Goal: Task Accomplishment & Management: Manage account settings

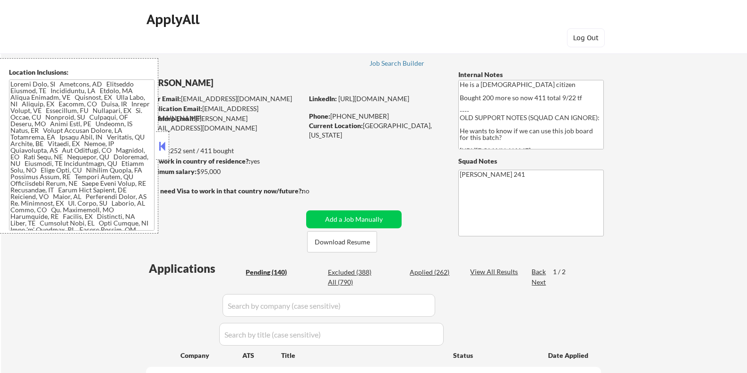
select select ""pending""
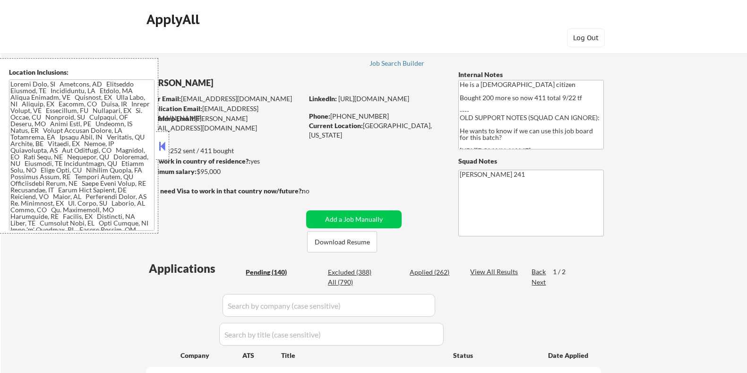
select select ""pending""
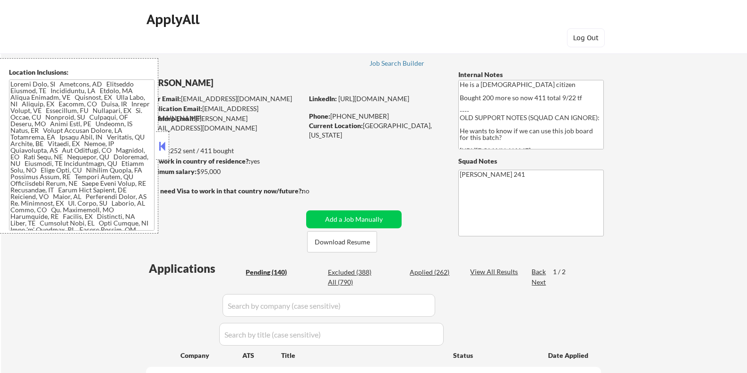
select select ""pending""
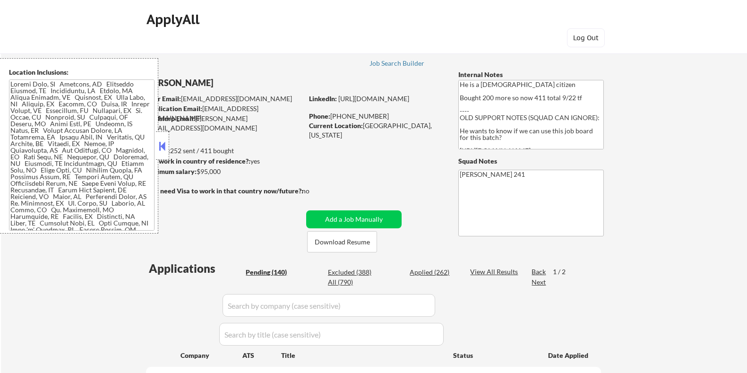
select select ""pending""
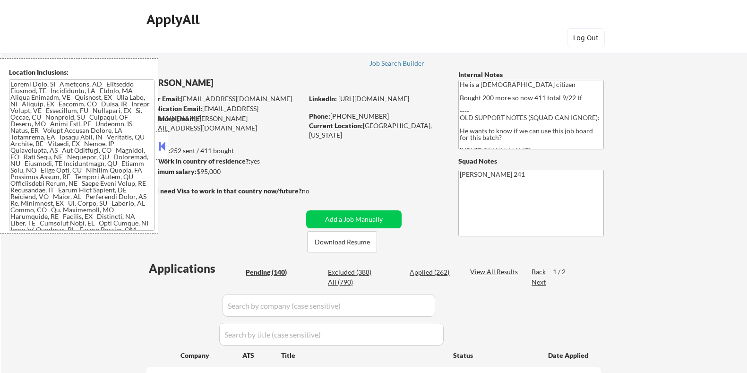
select select ""pending""
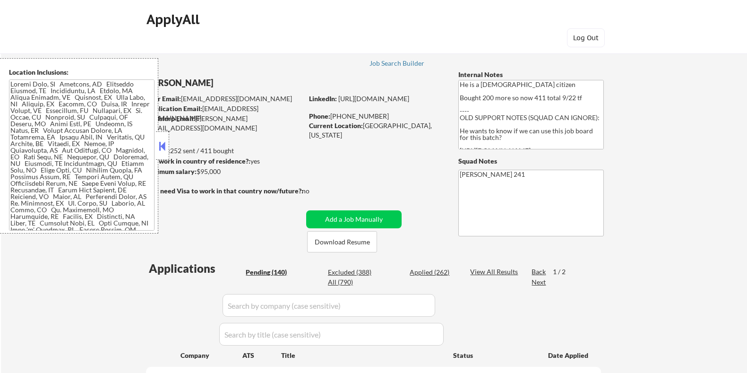
select select ""pending""
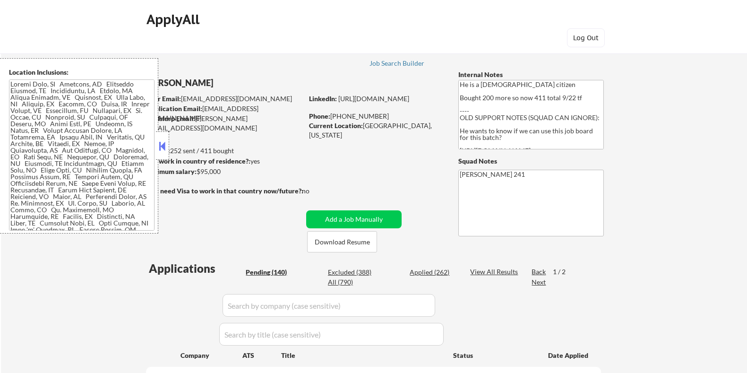
select select ""pending""
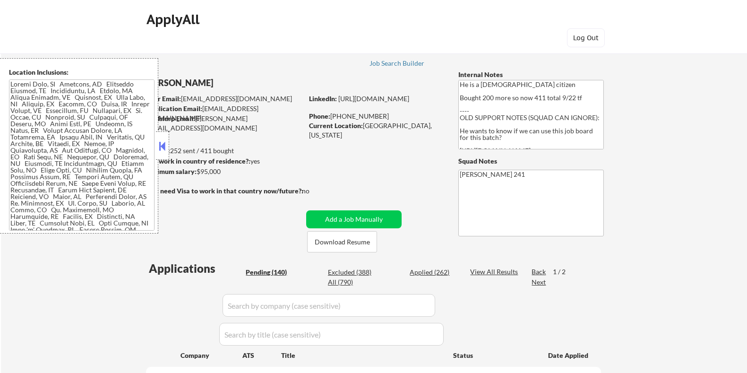
select select ""pending""
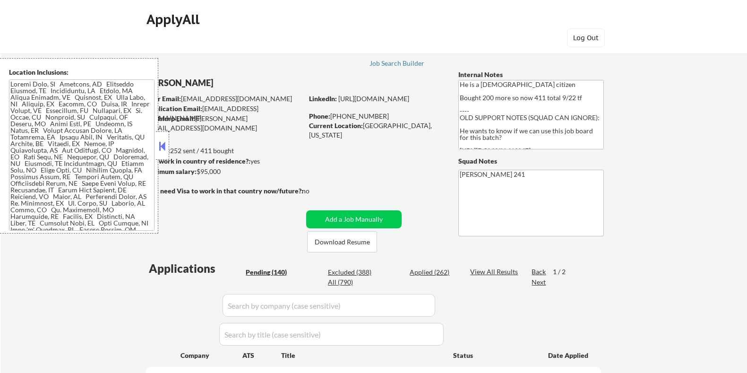
select select ""pending""
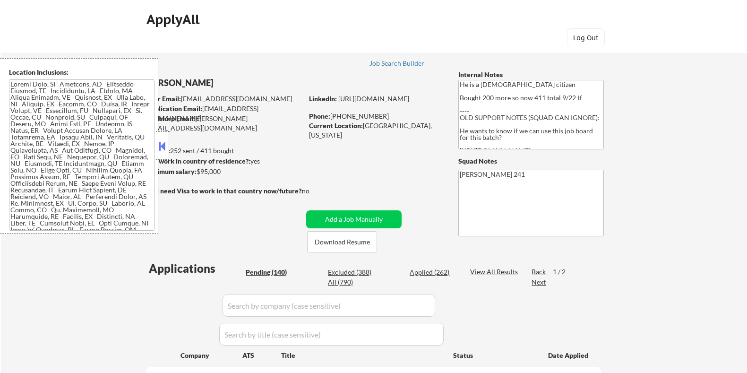
select select ""pending""
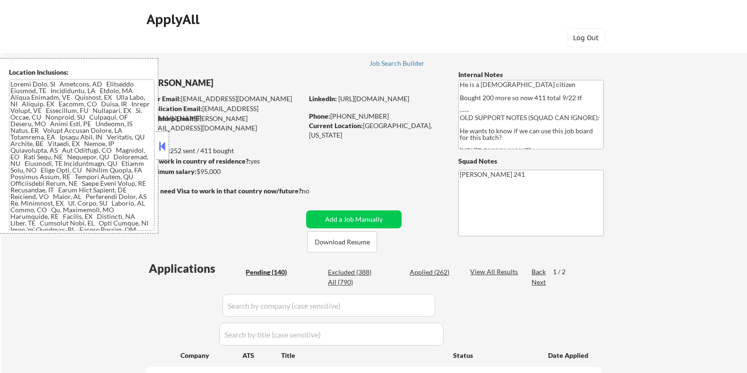
select select ""pending""
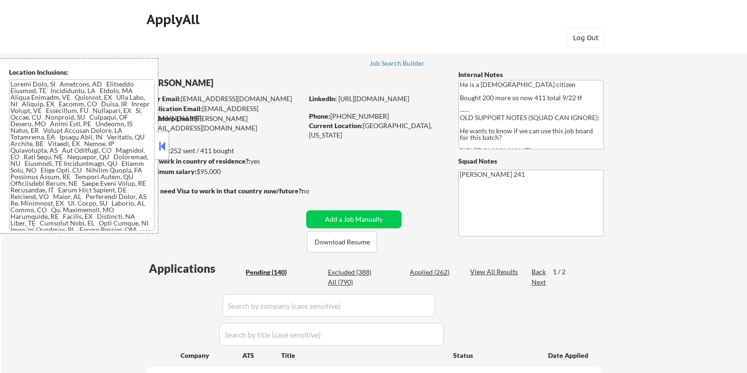
select select ""pending""
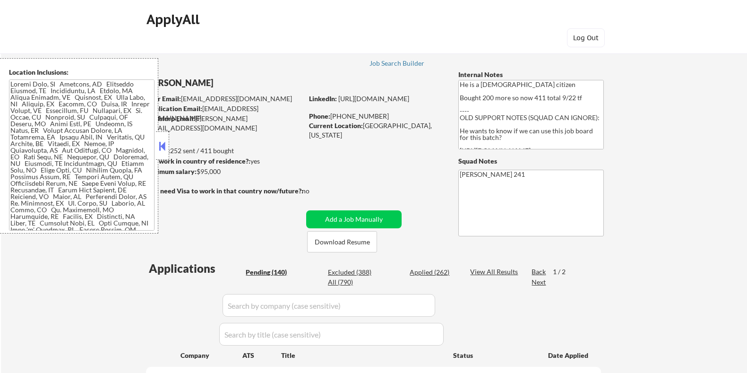
select select ""pending""
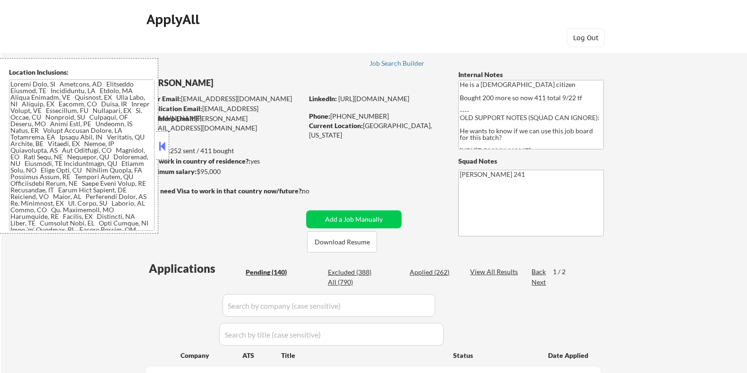
select select ""pending""
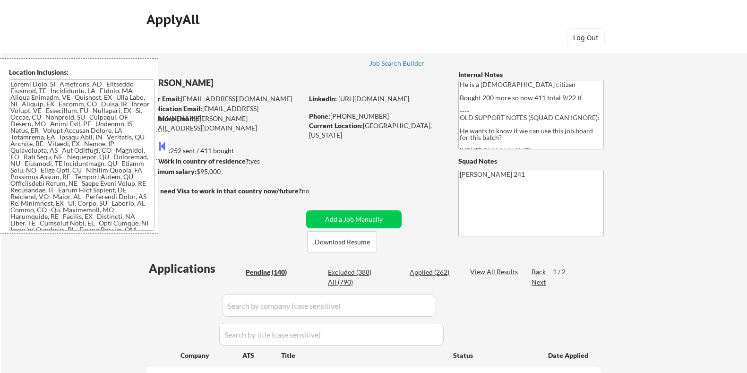
select select ""pending""
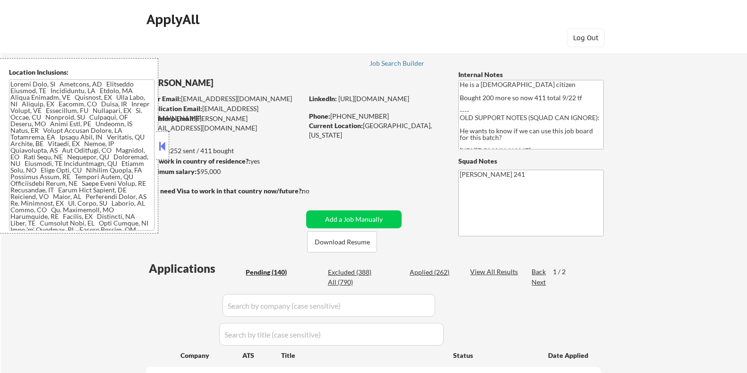
select select ""pending""
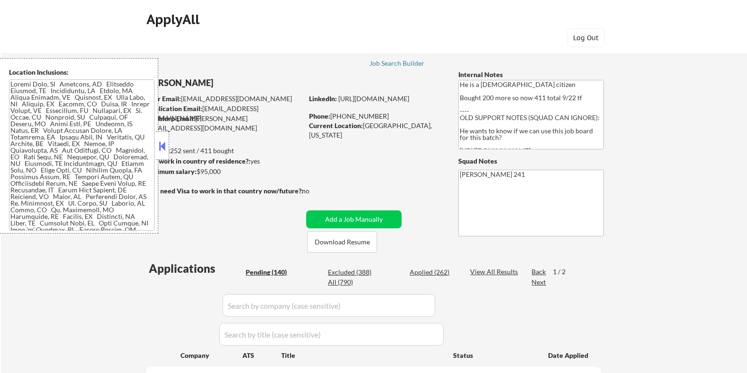
select select ""pending""
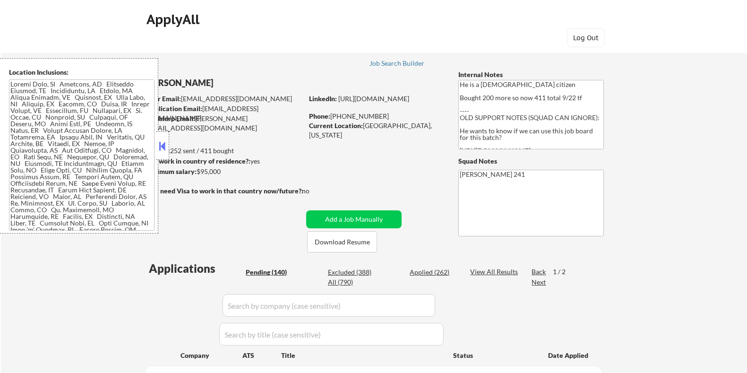
select select ""pending""
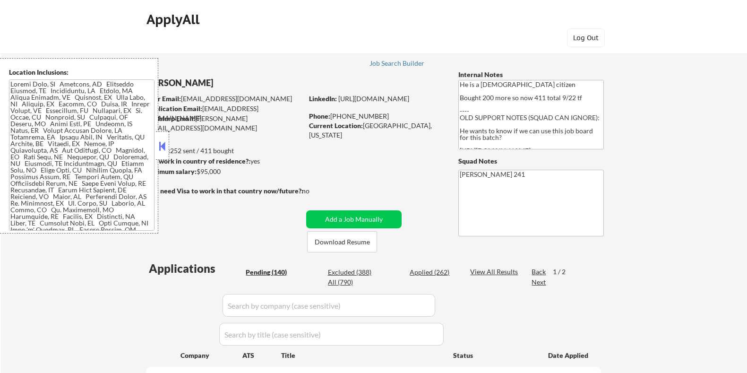
select select ""pending""
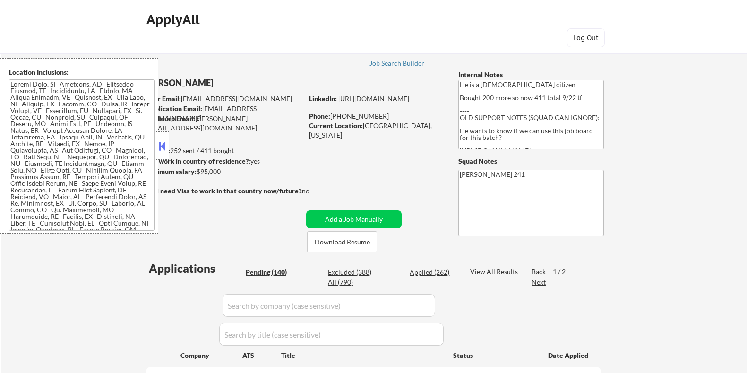
select select ""pending""
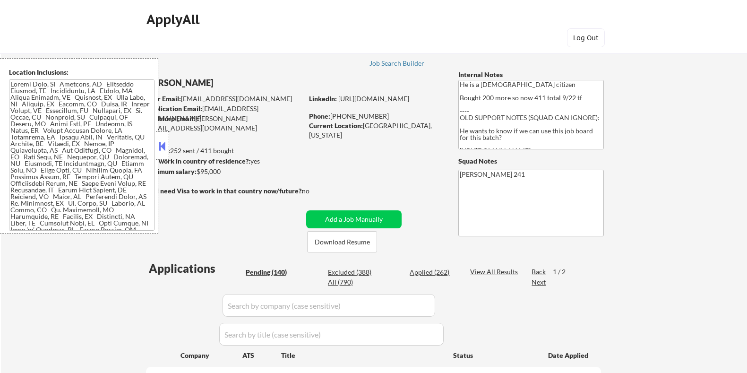
scroll to position [2142, 0]
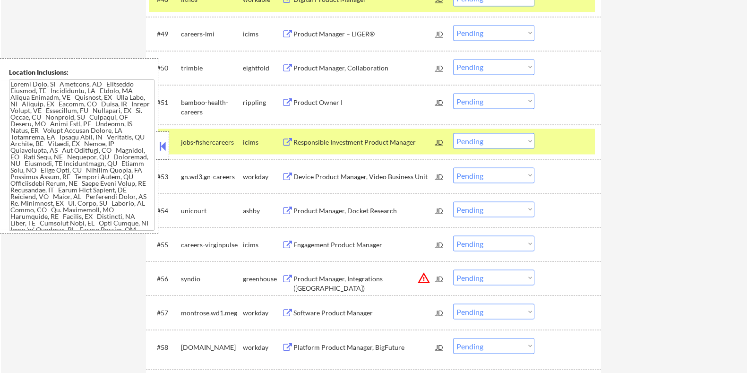
click at [158, 146] on button at bounding box center [162, 146] width 10 height 14
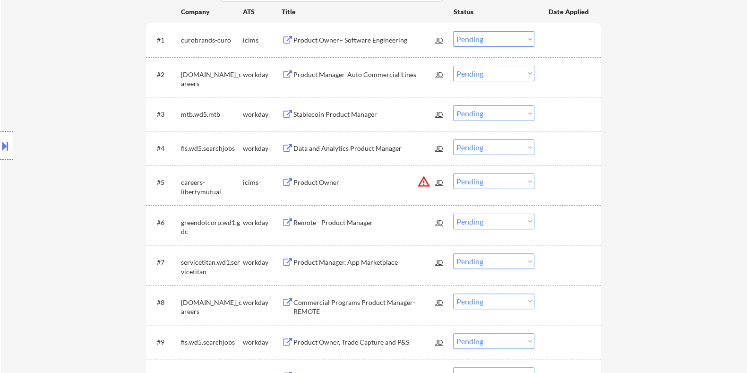
scroll to position [310, 0]
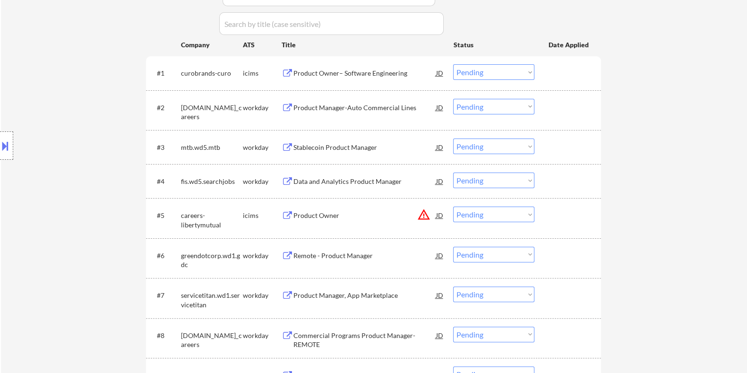
click at [329, 73] on div "Product Owner– Software Engineering" at bounding box center [364, 73] width 143 height 9
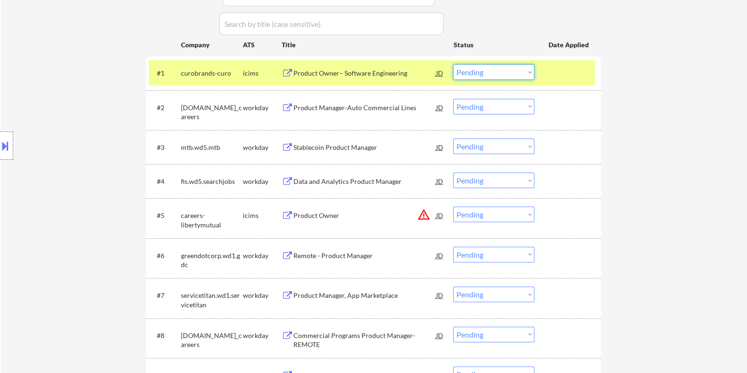
click at [479, 72] on select "Choose an option... Pending Applied Excluded (Questions) Excluded (Expired) Exc…" at bounding box center [493, 72] width 81 height 16
click at [453, 64] on select "Choose an option... Pending Applied Excluded (Questions) Excluded (Expired) Exc…" at bounding box center [493, 72] width 81 height 16
select select ""pending""
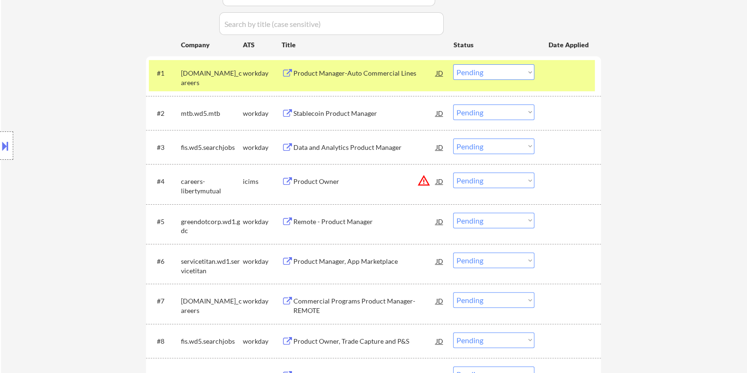
scroll to position [370, 0]
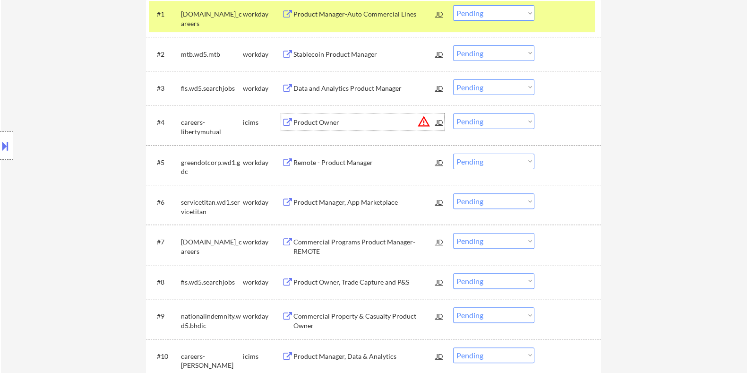
click at [314, 119] on div "Product Owner" at bounding box center [364, 122] width 143 height 9
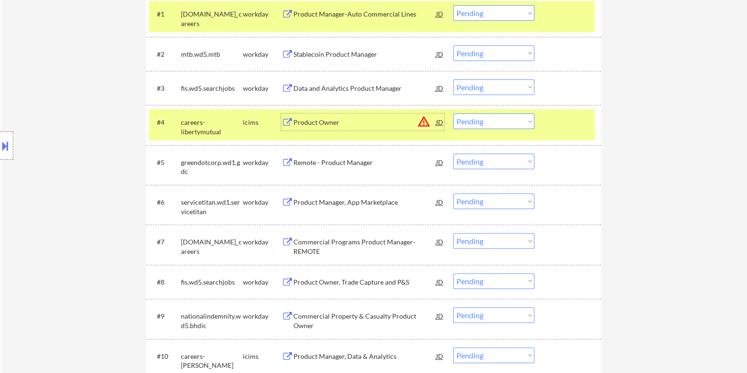
click at [497, 120] on select "Choose an option... Pending Applied Excluded (Questions) Excluded (Expired) Exc…" at bounding box center [493, 121] width 81 height 16
click at [453, 113] on select "Choose an option... Pending Applied Excluded (Questions) Excluded (Expired) Exc…" at bounding box center [493, 121] width 81 height 16
select select ""pending""
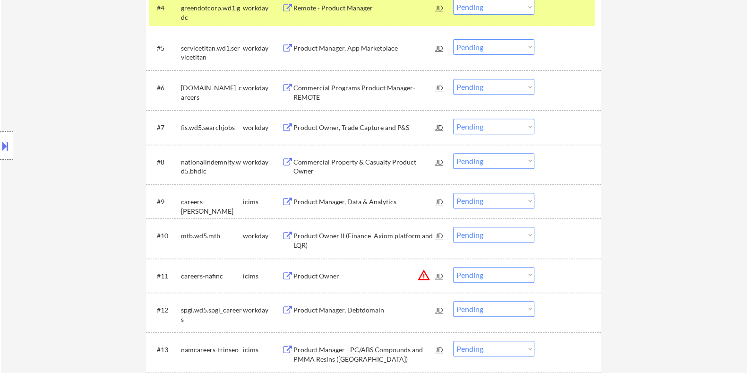
scroll to position [488, 0]
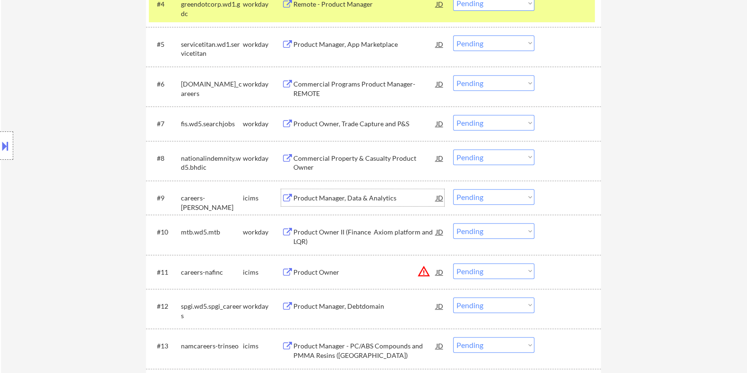
click at [313, 197] on div "Product Manager, Data & Analytics" at bounding box center [364, 197] width 143 height 9
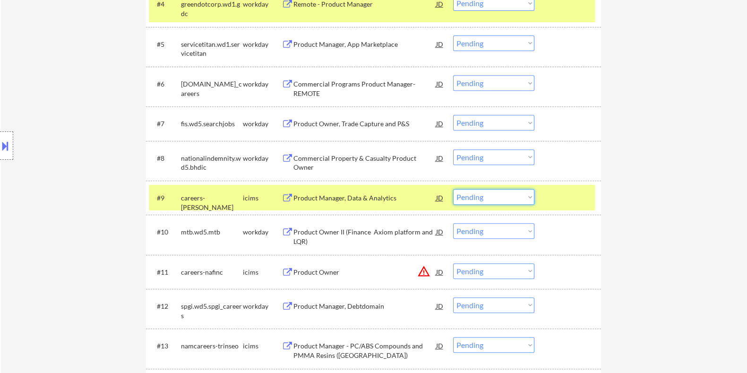
click at [510, 198] on select "Choose an option... Pending Applied Excluded (Questions) Excluded (Expired) Exc…" at bounding box center [493, 197] width 81 height 16
click at [453, 189] on select "Choose an option... Pending Applied Excluded (Questions) Excluded (Expired) Exc…" at bounding box center [493, 197] width 81 height 16
select select ""pending""
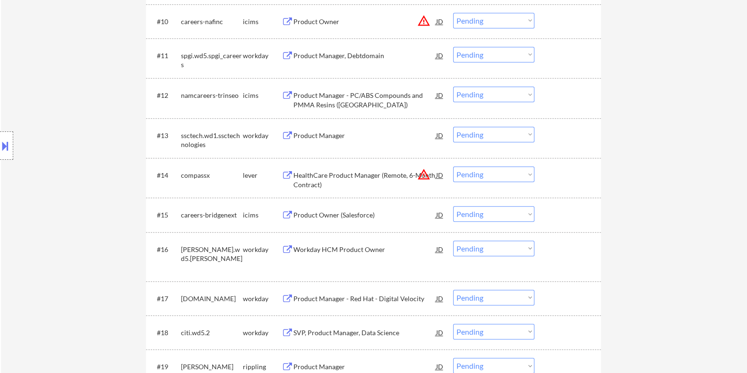
scroll to position [724, 0]
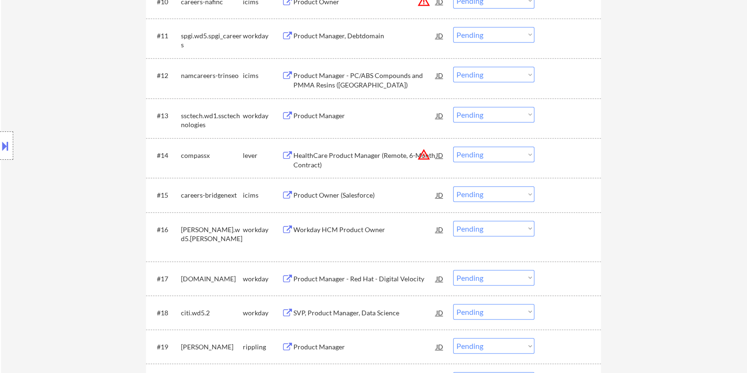
click at [354, 193] on div "Product Owner (Salesforce)" at bounding box center [364, 194] width 143 height 9
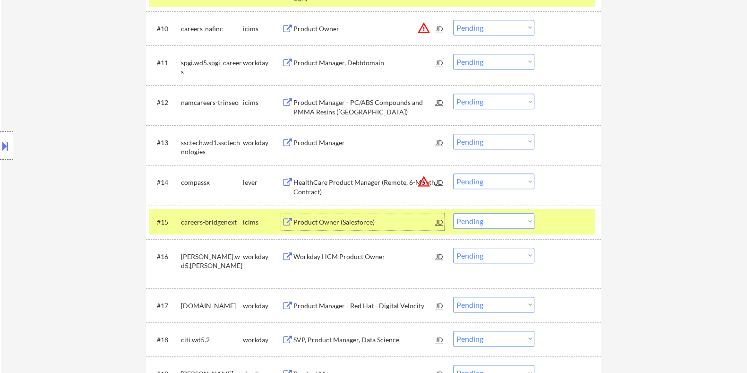
scroll to position [699, 0]
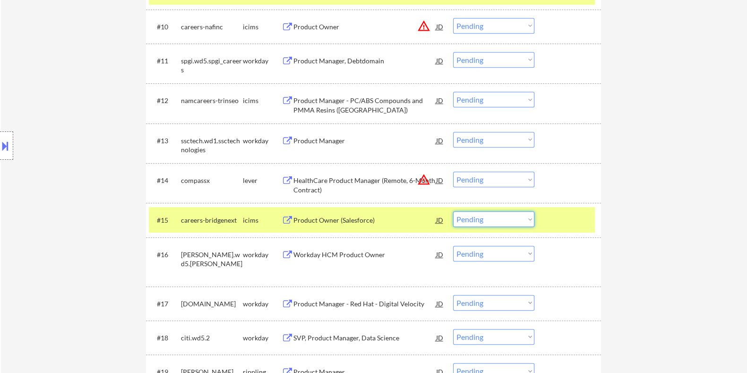
click at [489, 218] on select "Choose an option... Pending Applied Excluded (Questions) Excluded (Expired) Exc…" at bounding box center [493, 219] width 81 height 16
click at [453, 211] on select "Choose an option... Pending Applied Excluded (Questions) Excluded (Expired) Exc…" at bounding box center [493, 219] width 81 height 16
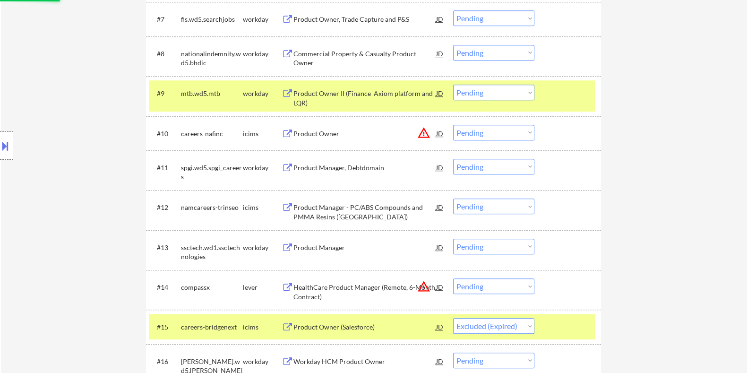
scroll to position [581, 0]
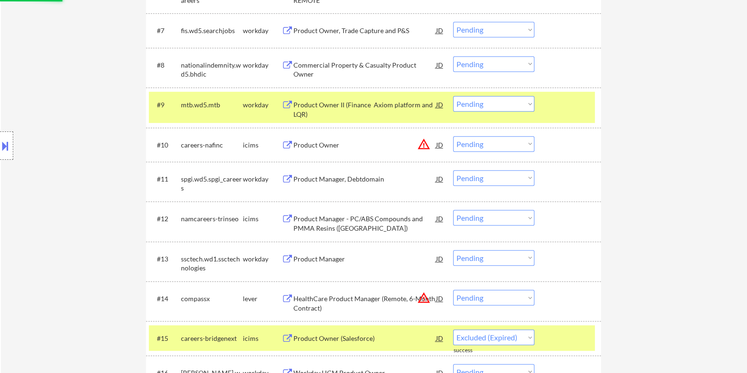
select select ""pending""
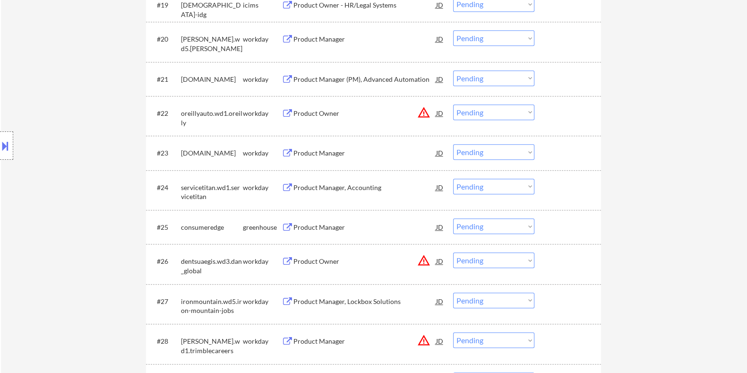
scroll to position [1112, 0]
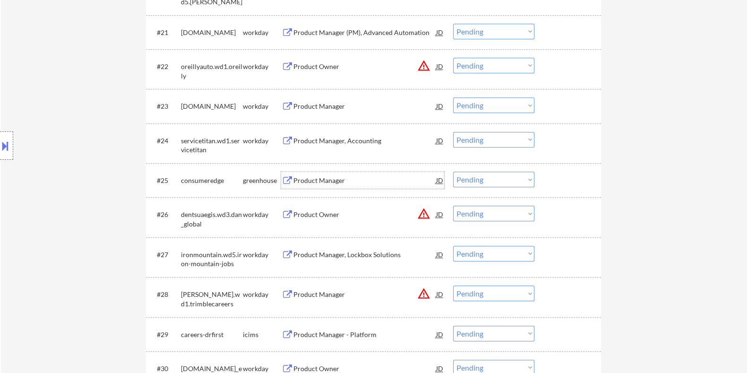
click at [333, 178] on div "Product Manager" at bounding box center [364, 180] width 143 height 9
